Goal: Information Seeking & Learning: Learn about a topic

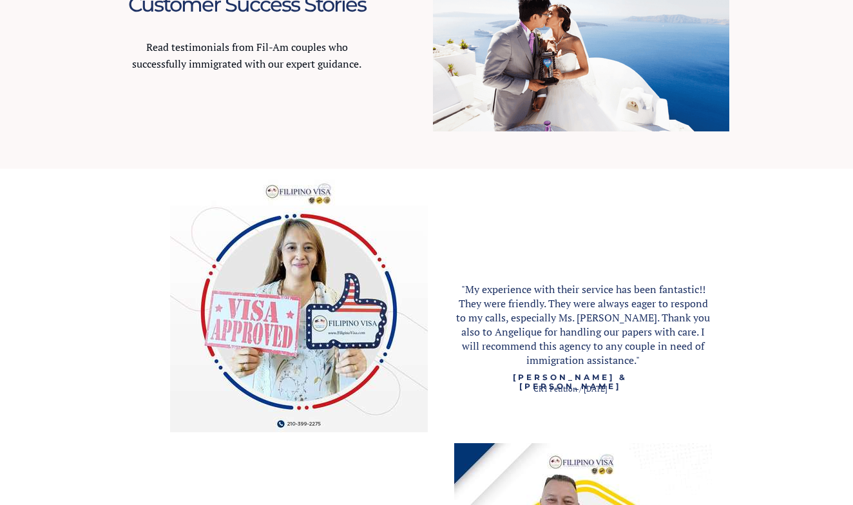
scroll to position [1224, 0]
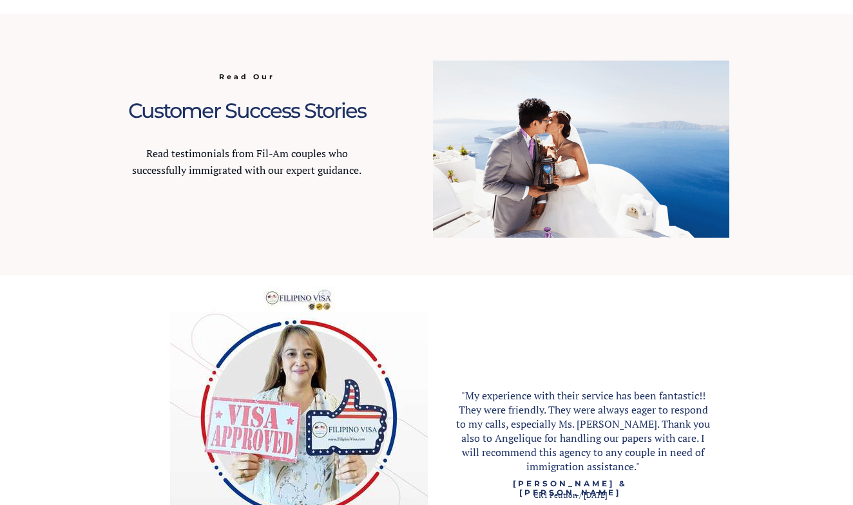
click at [434, 192] on img at bounding box center [581, 149] width 296 height 177
click at [668, 148] on img at bounding box center [581, 149] width 296 height 177
click at [668, 149] on img at bounding box center [581, 149] width 296 height 177
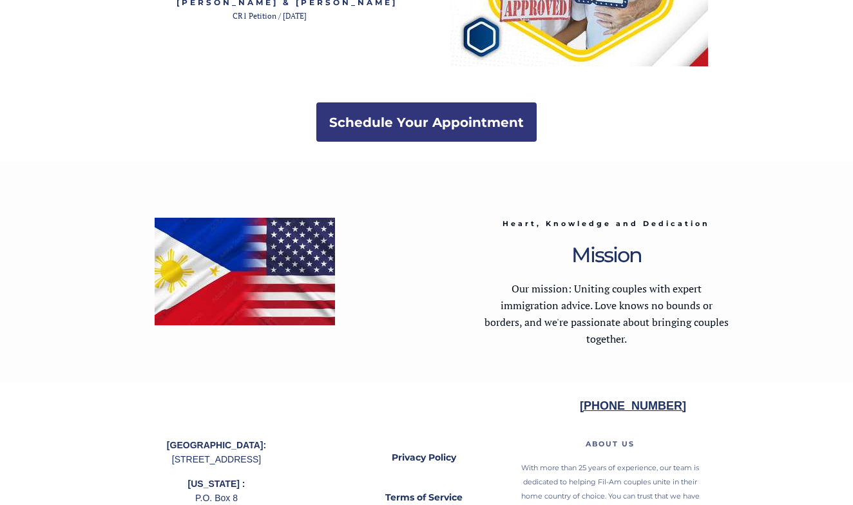
scroll to position [2592, 0]
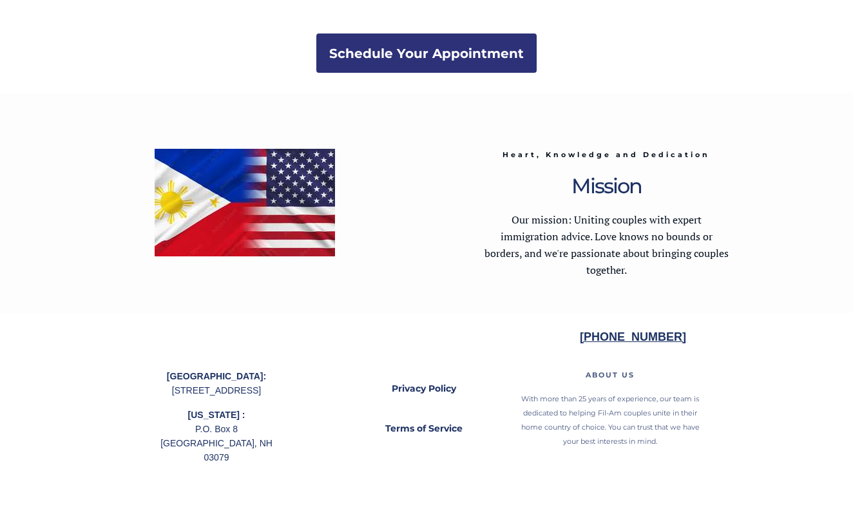
click at [243, 225] on img at bounding box center [245, 203] width 180 height 108
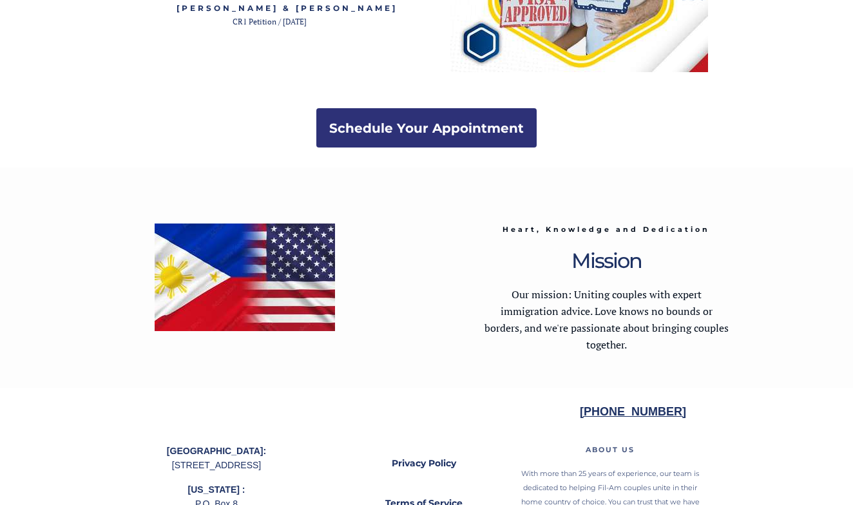
scroll to position [2592, 0]
